Goal: Task Accomplishment & Management: Use online tool/utility

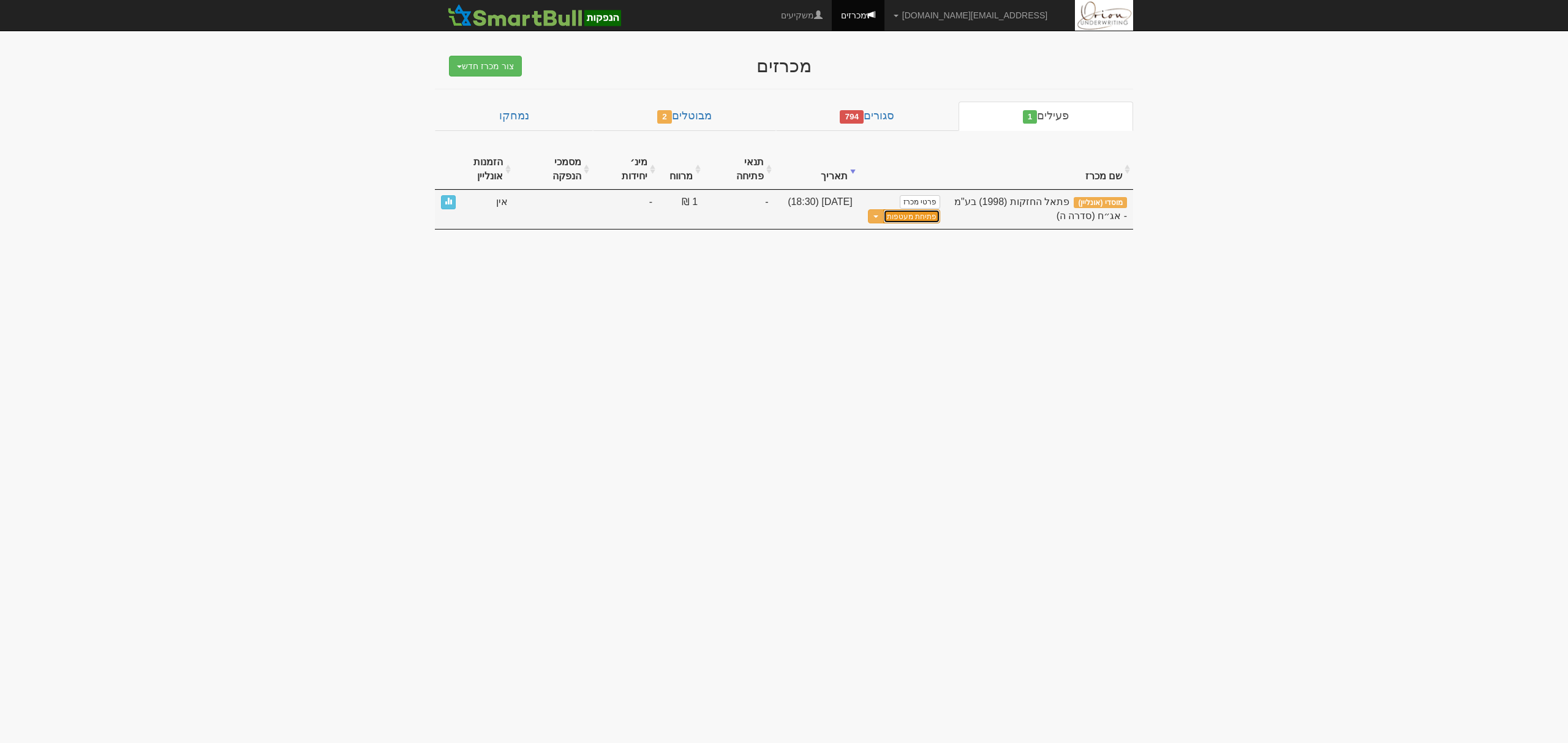
click at [914, 209] on button "פתיחת מעטפות" at bounding box center [912, 216] width 57 height 14
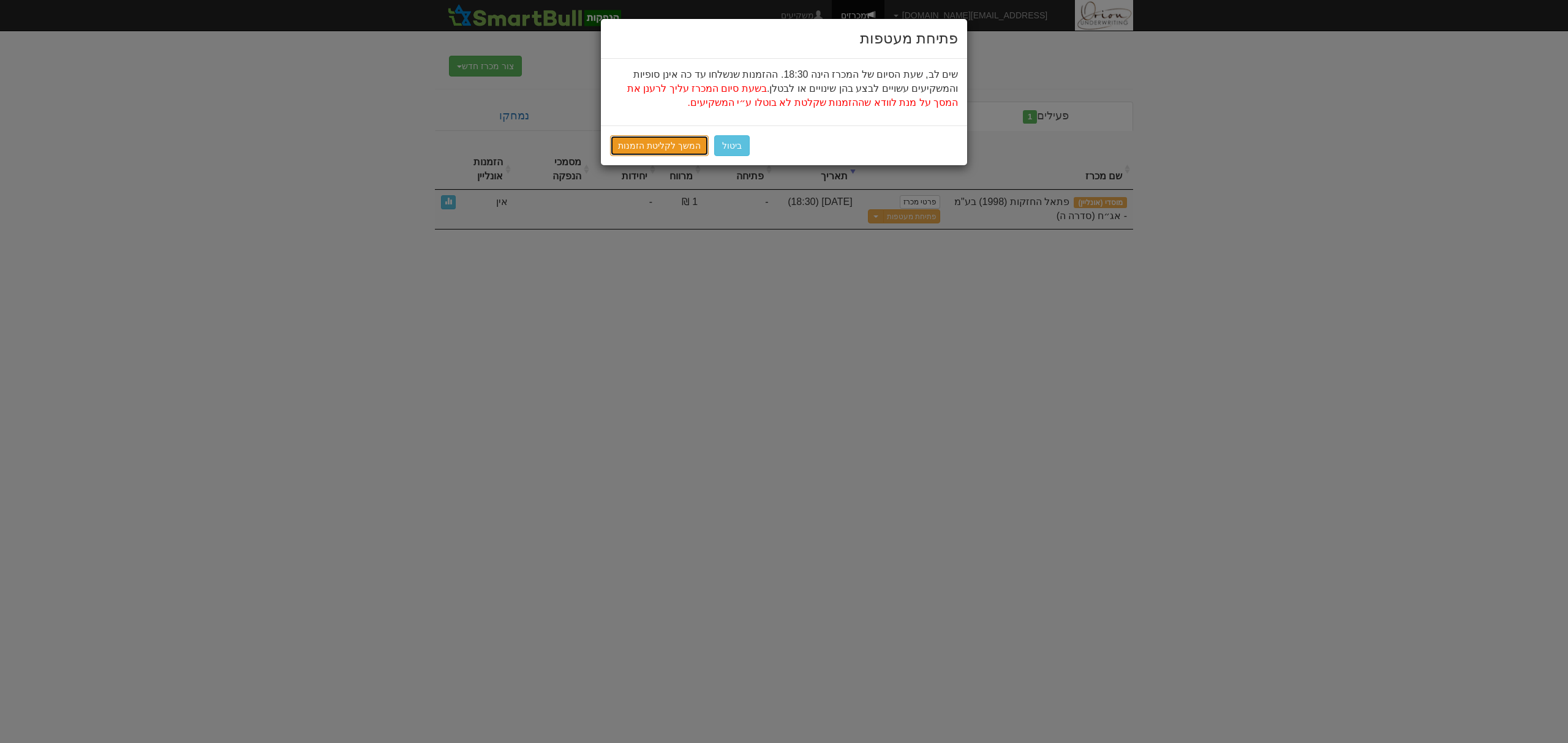
click at [691, 140] on link "המשך לקליטת הזמנות" at bounding box center [660, 146] width 98 height 21
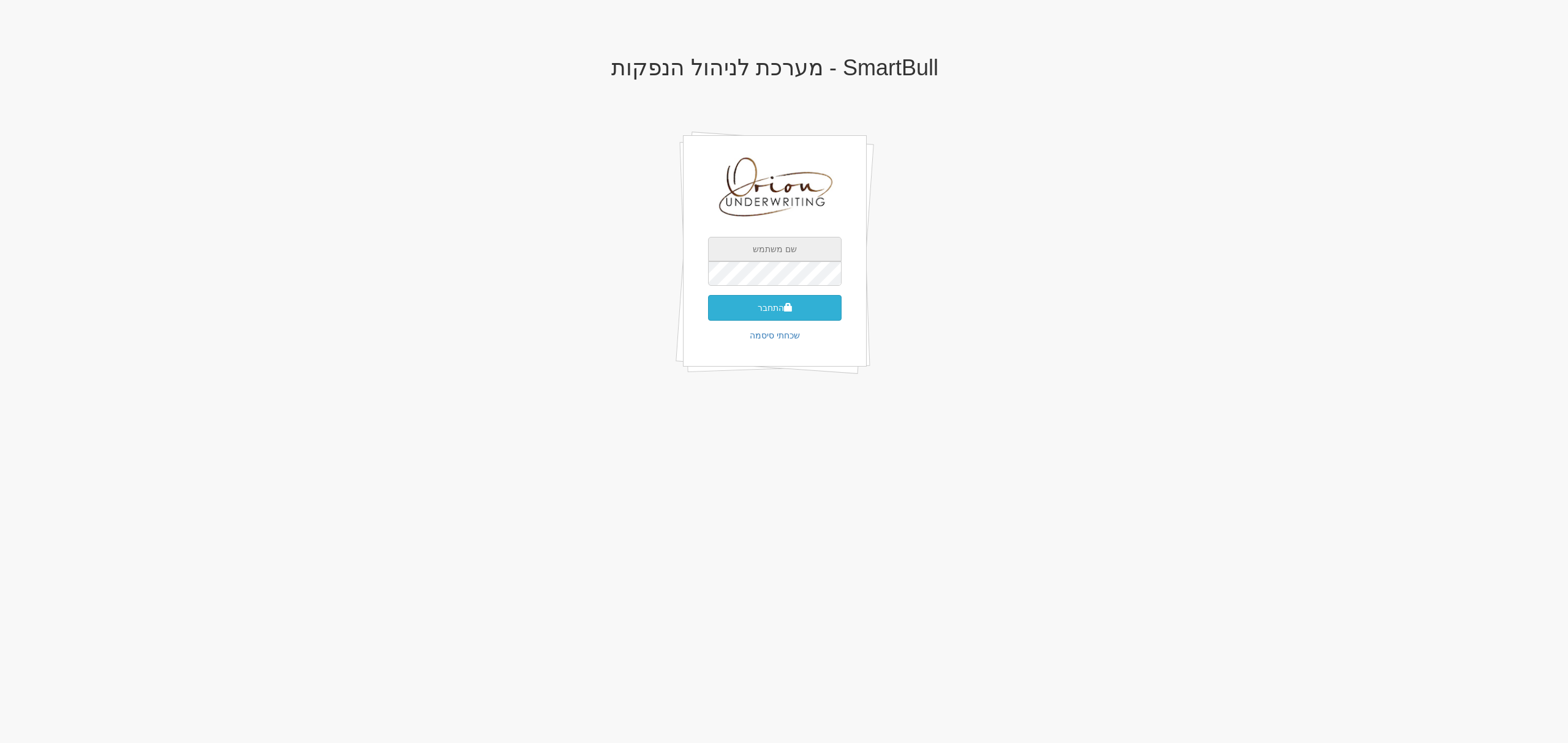
type input "[EMAIL_ADDRESS][DOMAIN_NAME]"
click at [800, 313] on button "התחבר" at bounding box center [775, 308] width 134 height 26
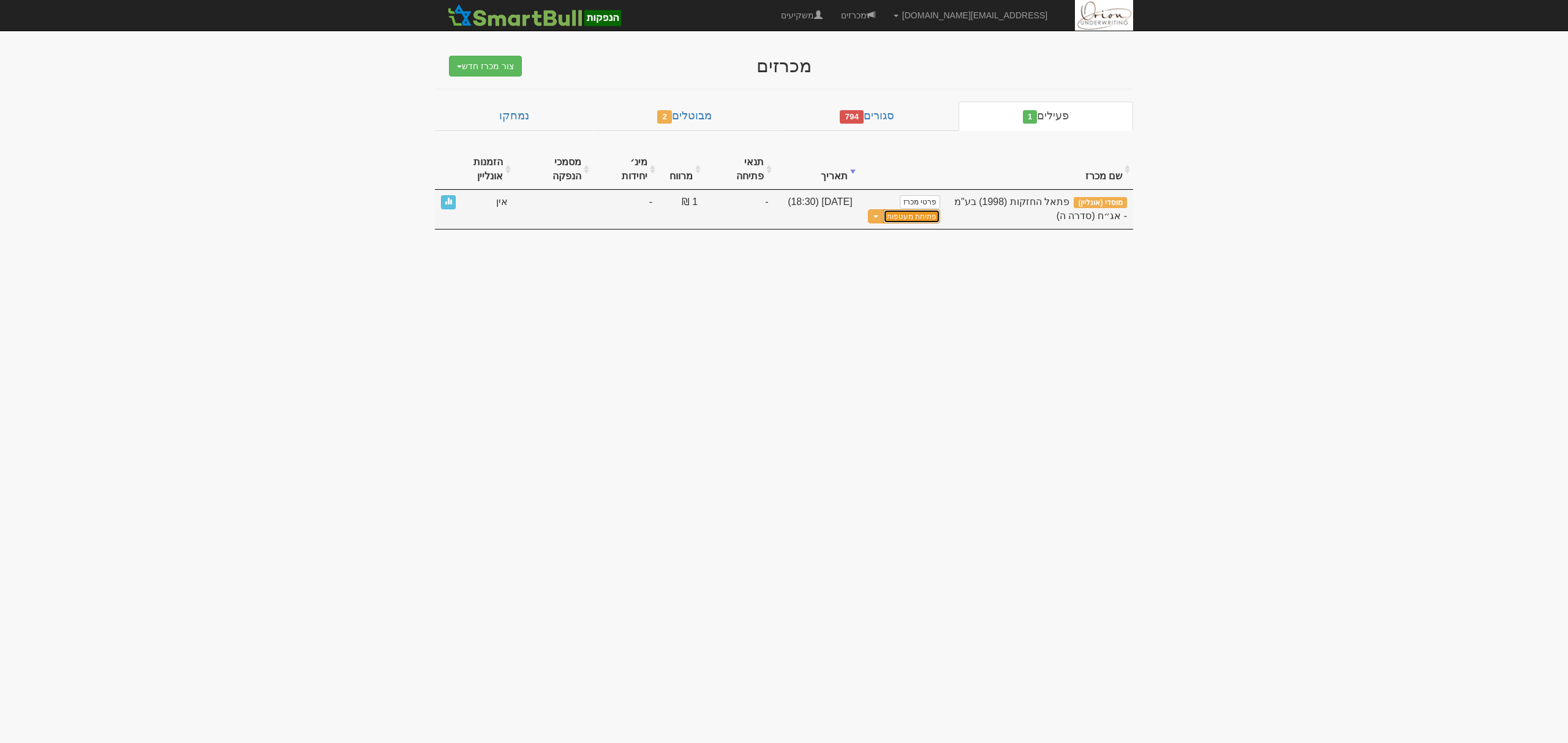
click at [917, 209] on button "פתיחת מעטפות" at bounding box center [912, 216] width 57 height 14
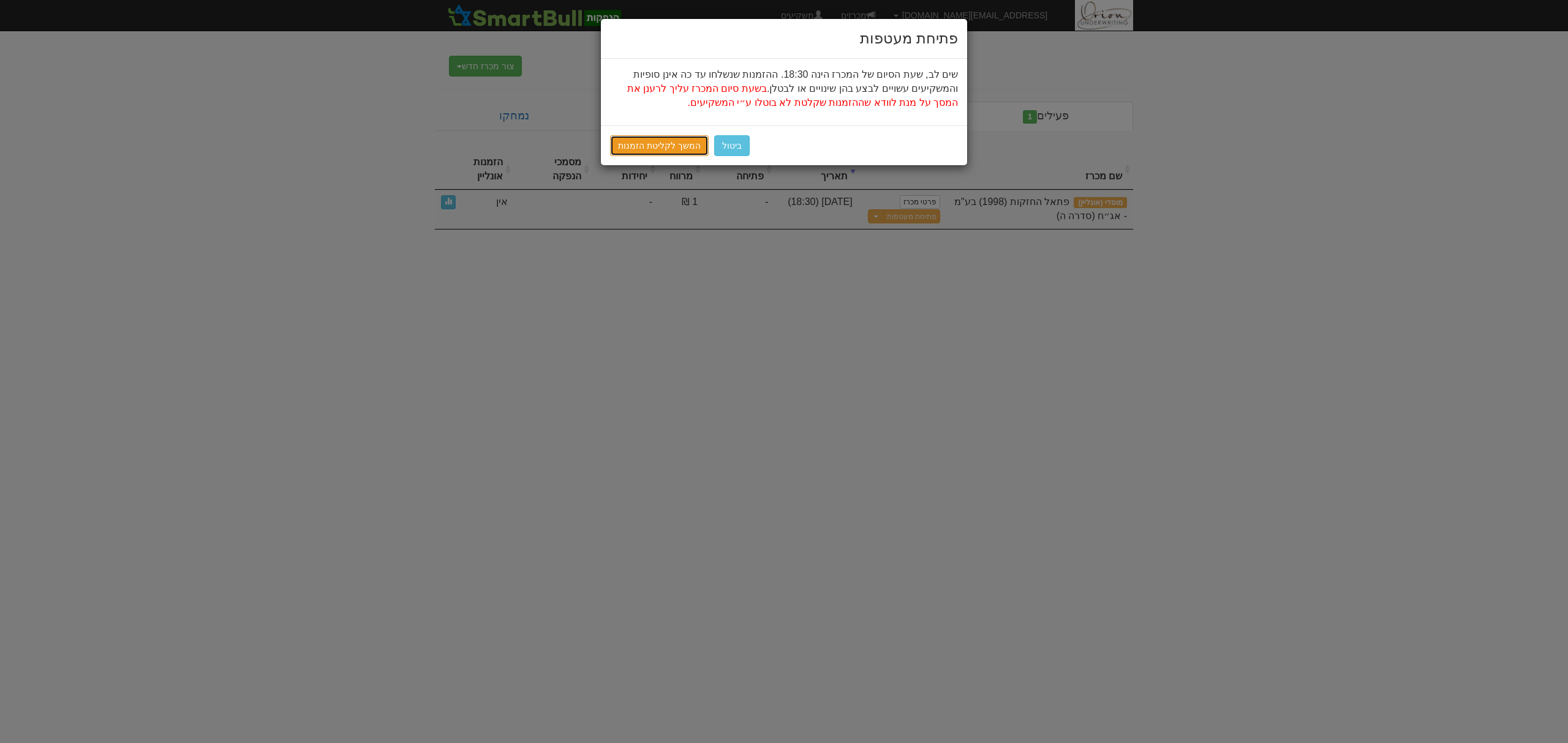
click at [654, 144] on link "המשך לקליטת הזמנות" at bounding box center [660, 146] width 98 height 21
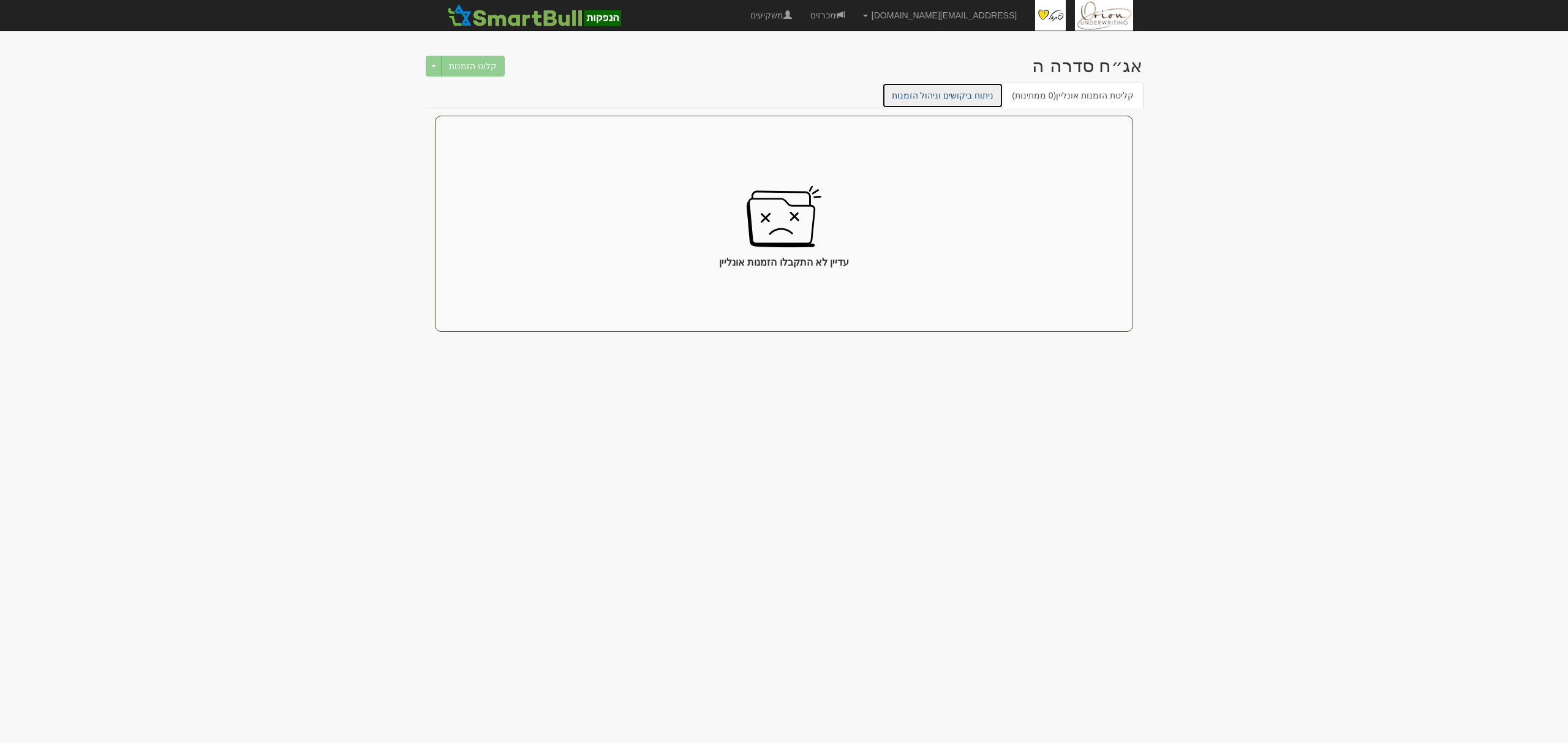
click at [999, 96] on link "ניתוח ביקושים וניהול הזמנות" at bounding box center [943, 95] width 122 height 26
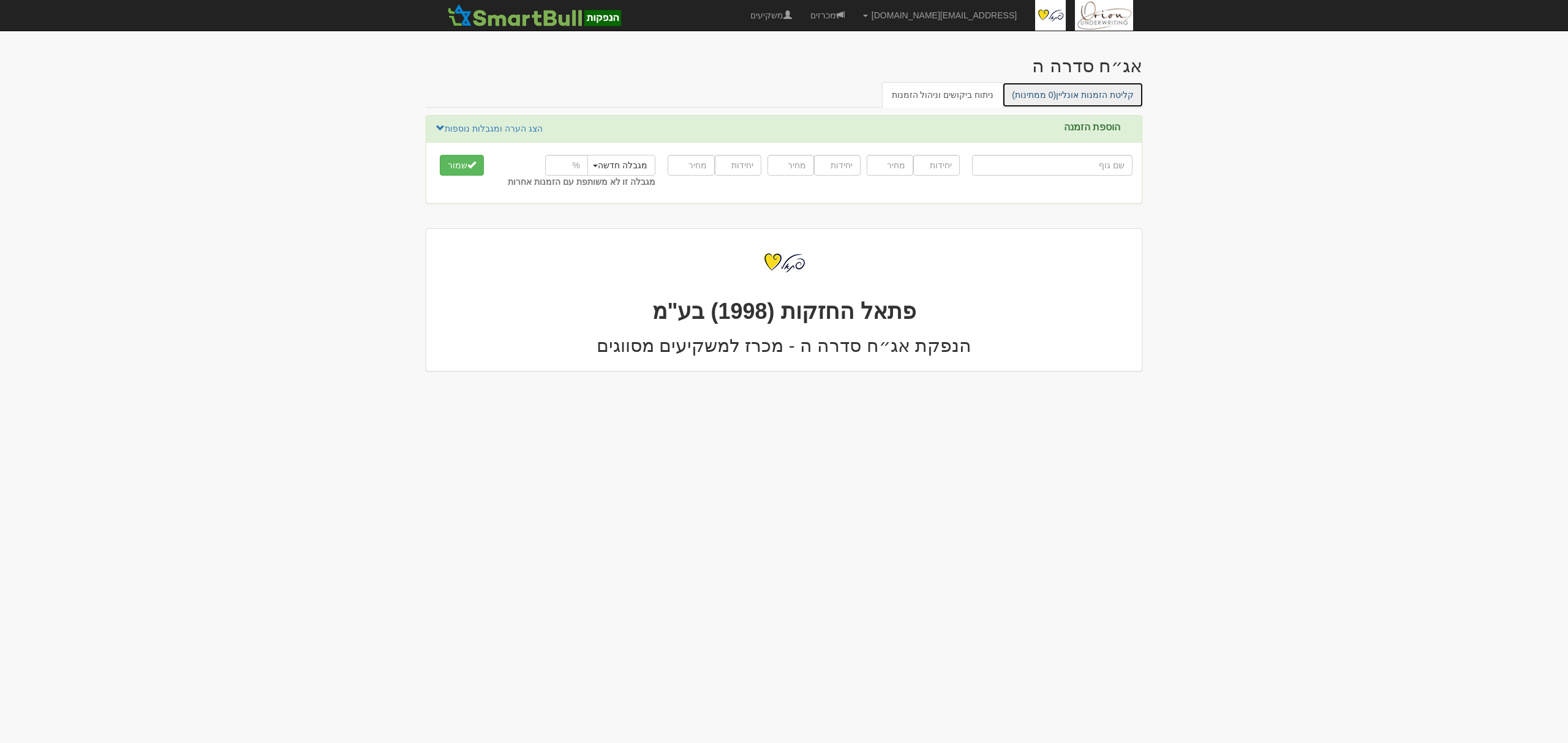
click at [1072, 91] on link "קליטת הזמנות אונליין (0 ממתינות)" at bounding box center [1073, 94] width 141 height 26
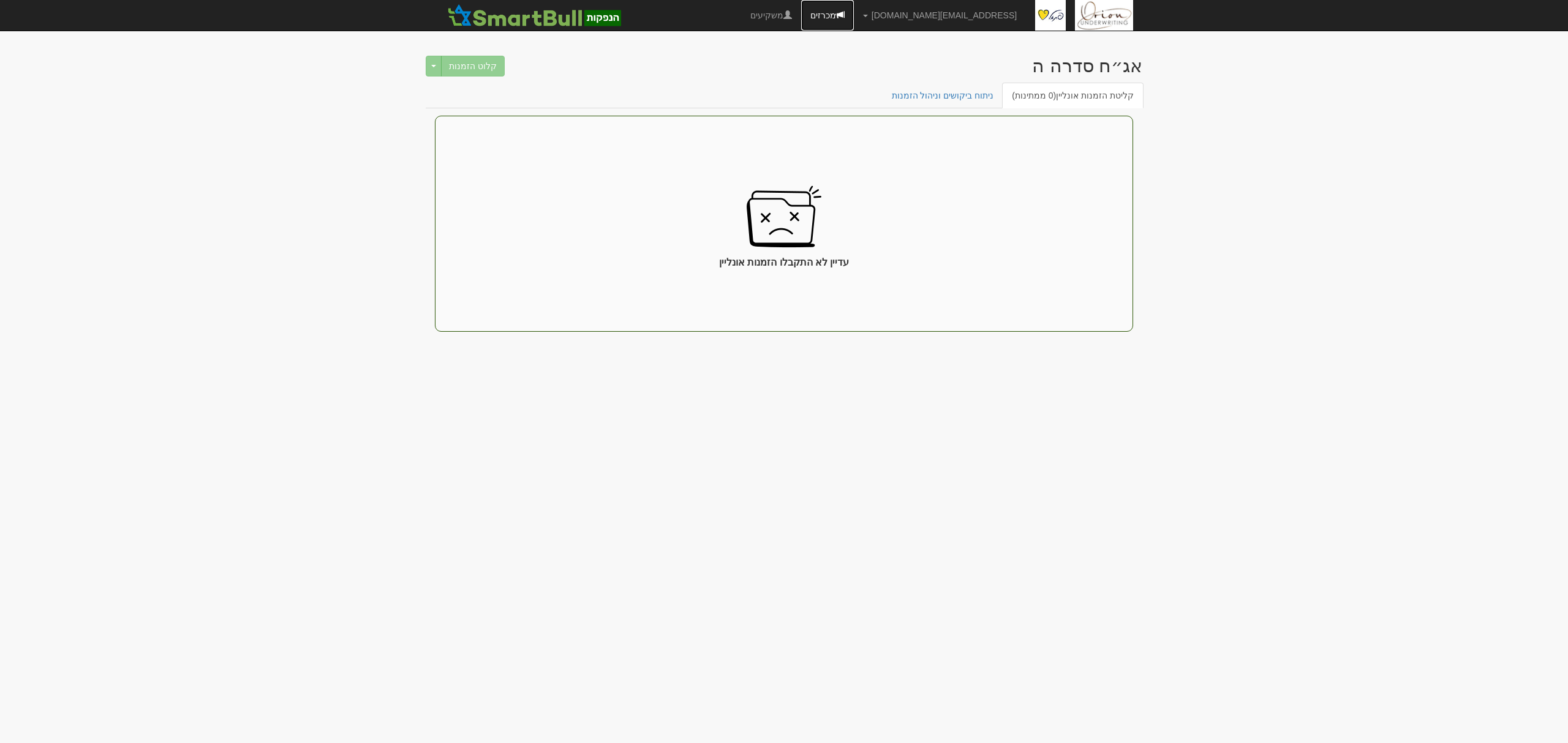
click at [845, 16] on span at bounding box center [841, 15] width 8 height 8
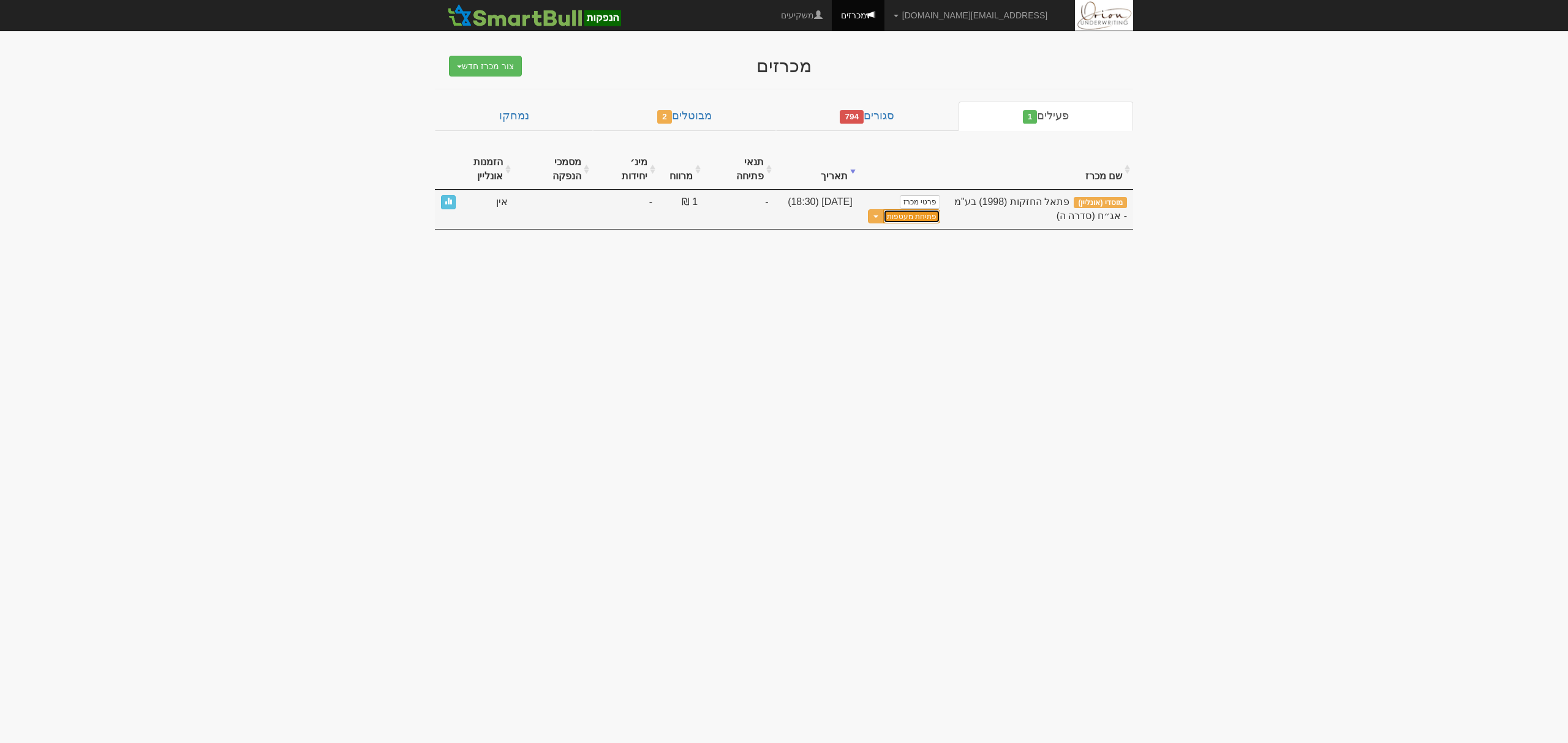
click at [929, 209] on button "פתיחת מעטפות" at bounding box center [912, 216] width 57 height 14
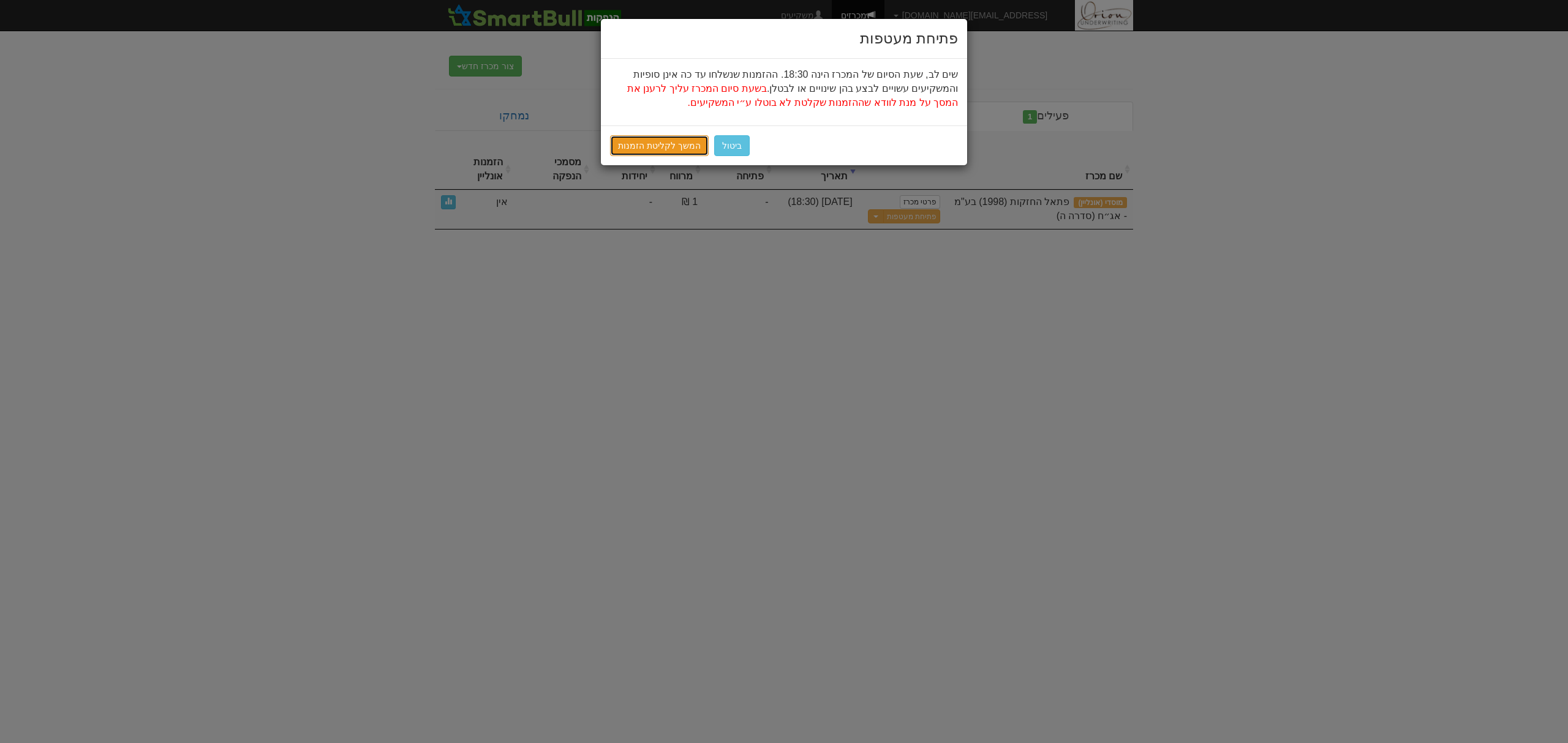
click at [660, 142] on link "המשך לקליטת הזמנות" at bounding box center [660, 146] width 98 height 21
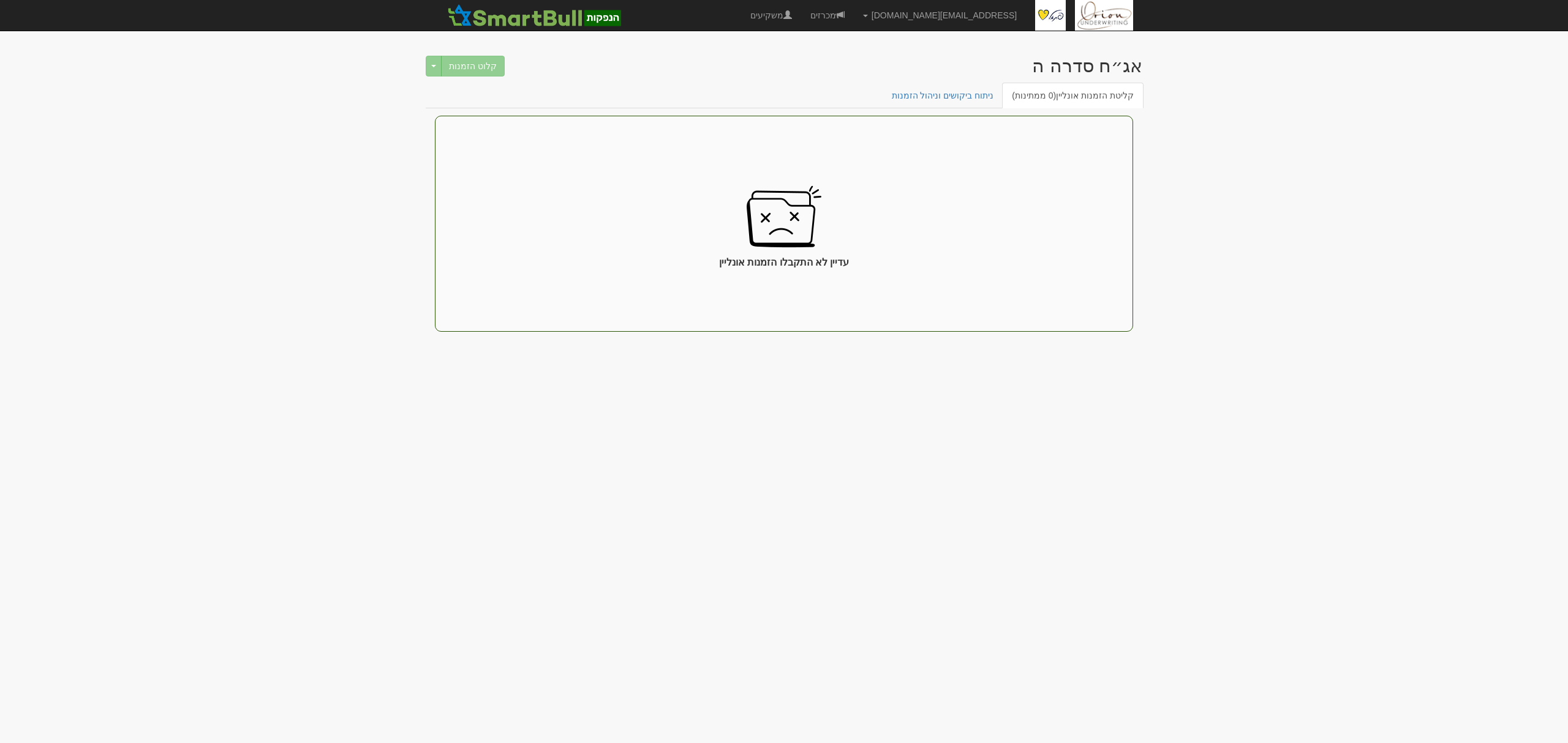
click at [278, 272] on body "[EMAIL_ADDRESS][DOMAIN_NAME] הגדרות חשבונות הנפקה תבניות הודעות קיבול" at bounding box center [784, 372] width 1568 height 743
